Goal: Information Seeking & Learning: Learn about a topic

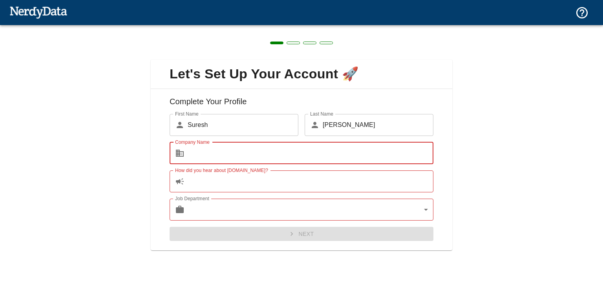
click at [271, 156] on input "Company Name" at bounding box center [311, 153] width 246 height 22
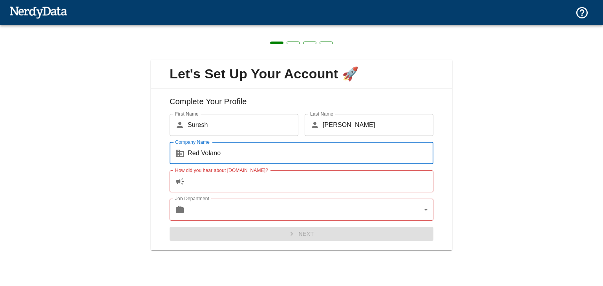
type input "Red Volano"
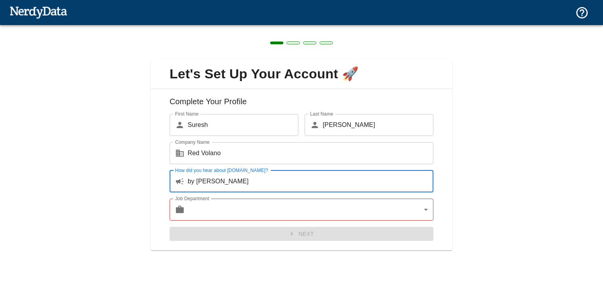
type input "by [PERSON_NAME]"
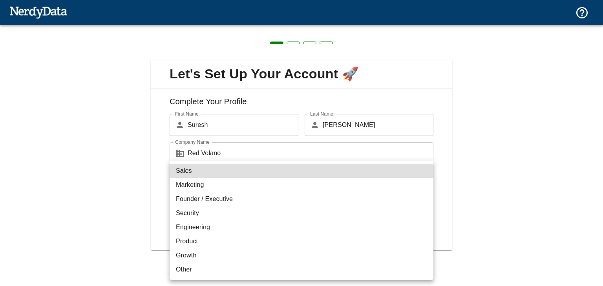
click at [208, 267] on li "Other" at bounding box center [301, 270] width 264 height 14
type input "other"
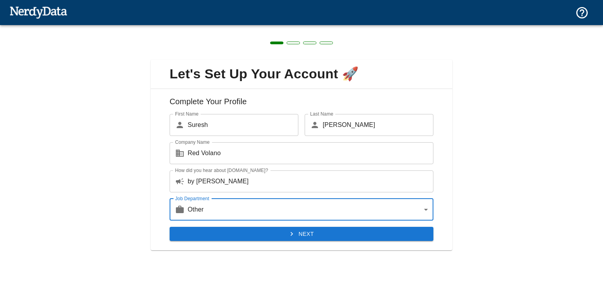
click at [273, 229] on button "Next" at bounding box center [301, 234] width 264 height 15
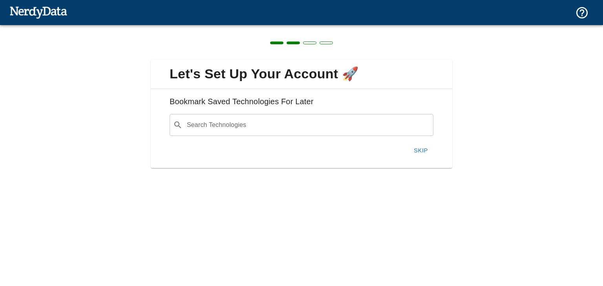
click at [418, 146] on button "Skip" at bounding box center [420, 150] width 25 height 16
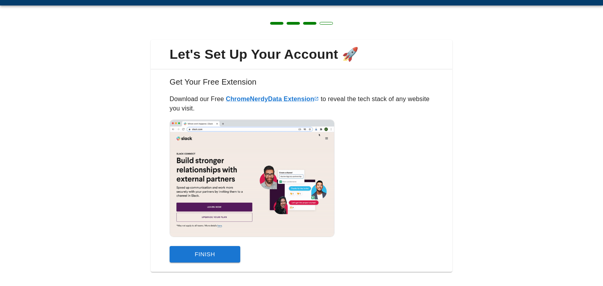
scroll to position [30, 0]
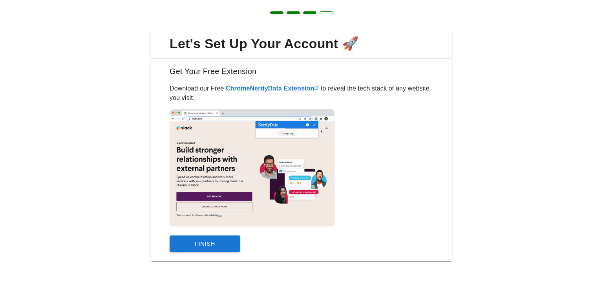
click at [214, 240] on button "Finish" at bounding box center [204, 244] width 71 height 16
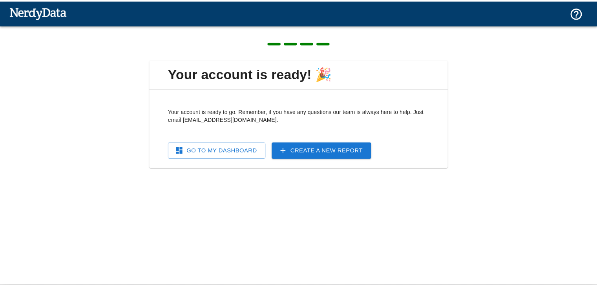
scroll to position [0, 0]
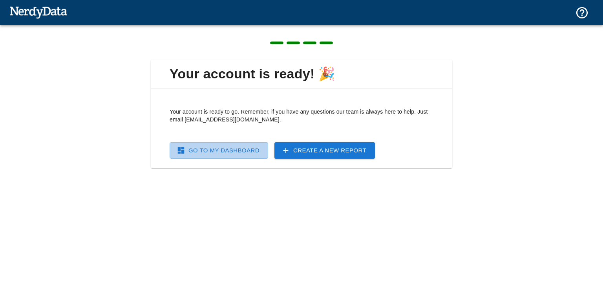
click at [231, 146] on link "Go To My Dashboard" at bounding box center [218, 150] width 98 height 16
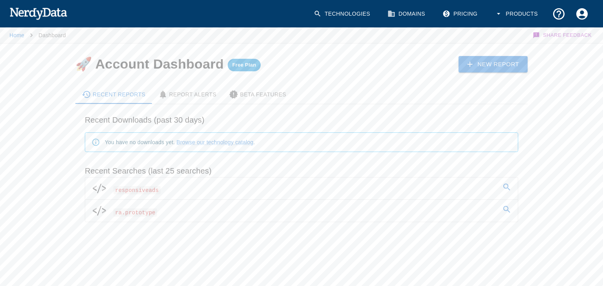
click at [505, 73] on div "Recent Reports Report Alerts Beta Features Recent Downloads (past 30 days) You …" at bounding box center [295, 159] width 464 height 172
click at [505, 66] on link "New Report" at bounding box center [492, 64] width 69 height 16
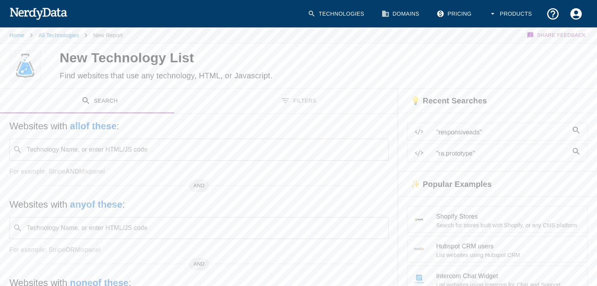
click at [418, 52] on div at bounding box center [460, 66] width 273 height 45
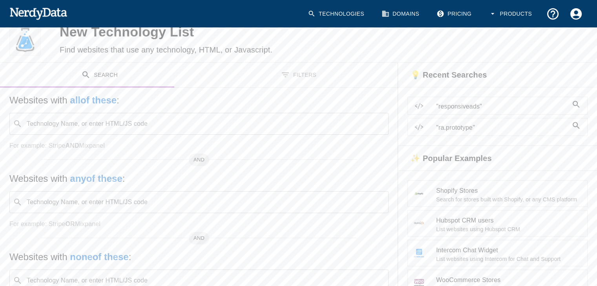
scroll to position [39, 0]
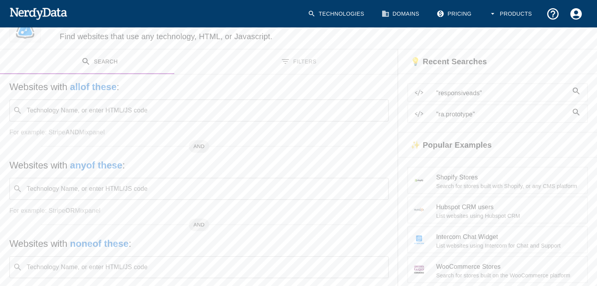
click at [155, 194] on input "Technology Name, or enter HTML/JS code" at bounding box center [204, 189] width 359 height 15
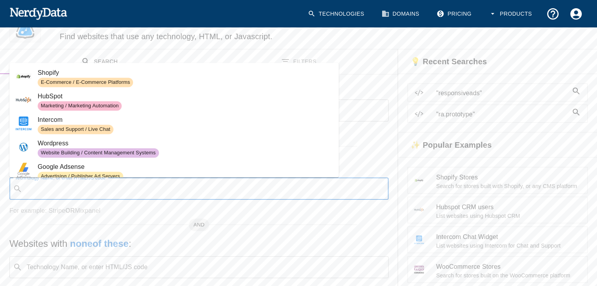
paste input "[DOMAIN_NAME][URL]"
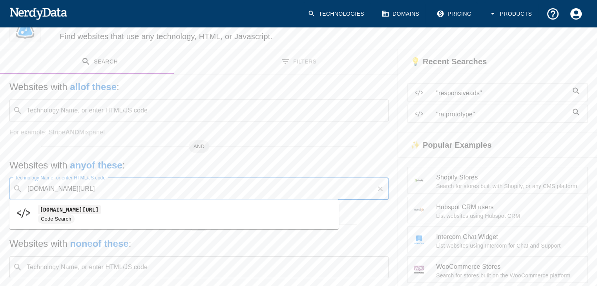
type input "[DOMAIN_NAME][URL]"
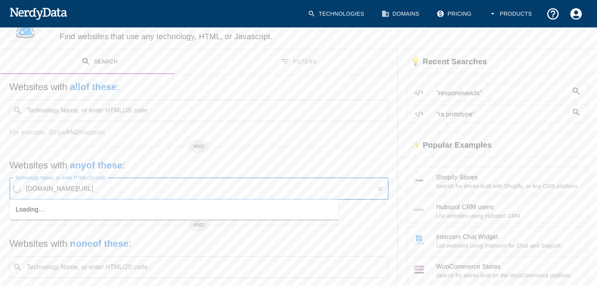
drag, startPoint x: 84, startPoint y: 190, endPoint x: 0, endPoint y: 186, distance: 84.0
click at [2, 187] on div "Websites with all of these : Technology Name, or enter HTML/JS code ​ Technolog…" at bounding box center [199, 194] width 398 height 239
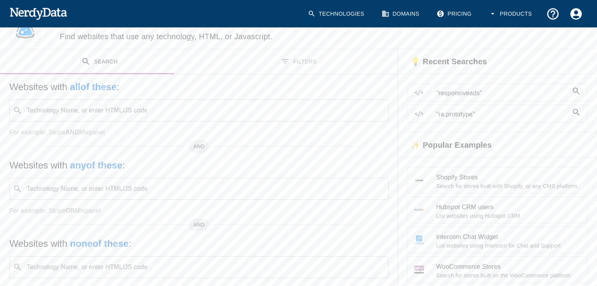
click at [0, 208] on div "Websites with all of these : Technology Name, or enter HTML/JS code ​ Technolog…" at bounding box center [199, 194] width 398 height 239
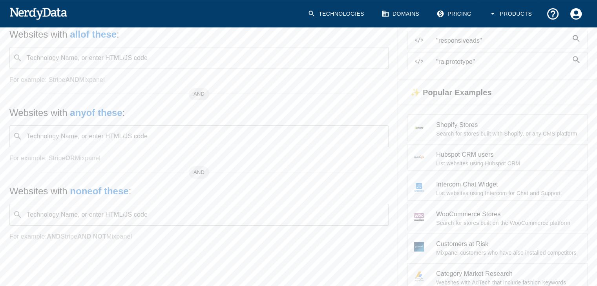
scroll to position [0, 0]
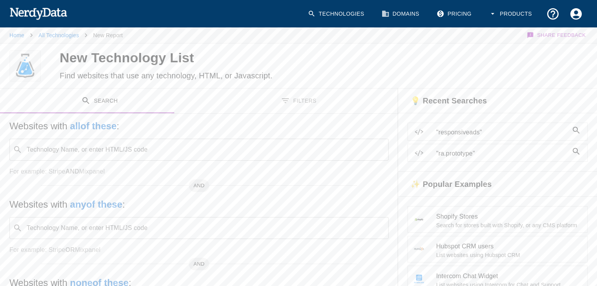
click at [271, 104] on button "Filters" at bounding box center [298, 101] width 199 height 25
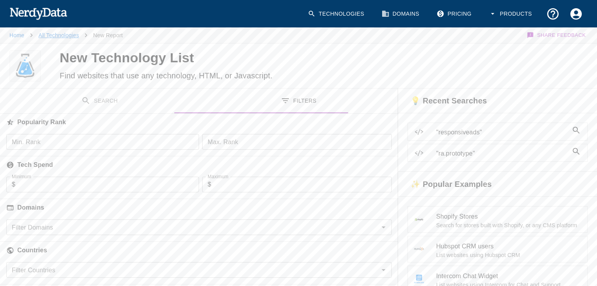
click at [60, 35] on link "All Technologies" at bounding box center [58, 35] width 40 height 6
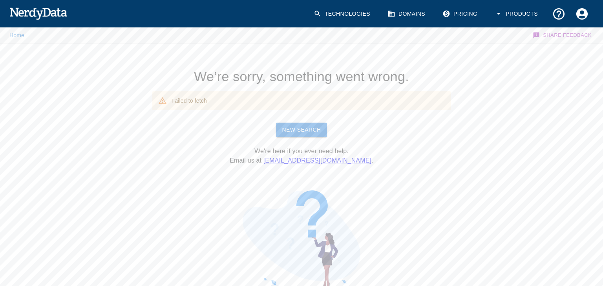
click at [304, 127] on link "New Search" at bounding box center [301, 130] width 51 height 15
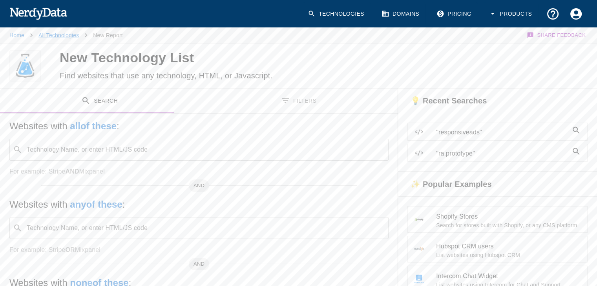
click at [42, 35] on link "All Technologies" at bounding box center [58, 35] width 40 height 6
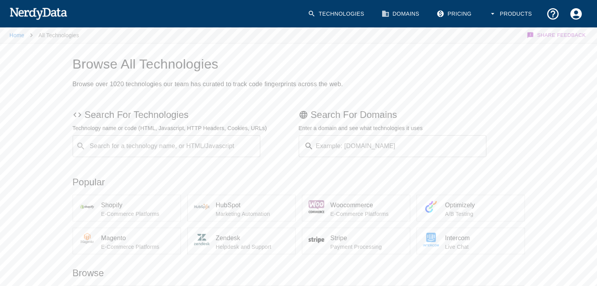
click at [377, 147] on input "Example: [DOMAIN_NAME]" at bounding box center [402, 146] width 170 height 22
paste input "[DOMAIN_NAME][URL]"
type input "[DOMAIN_NAME]"
click at [441, 140] on button "Submit" at bounding box center [461, 146] width 40 height 12
